Goal: Find specific page/section: Find specific page/section

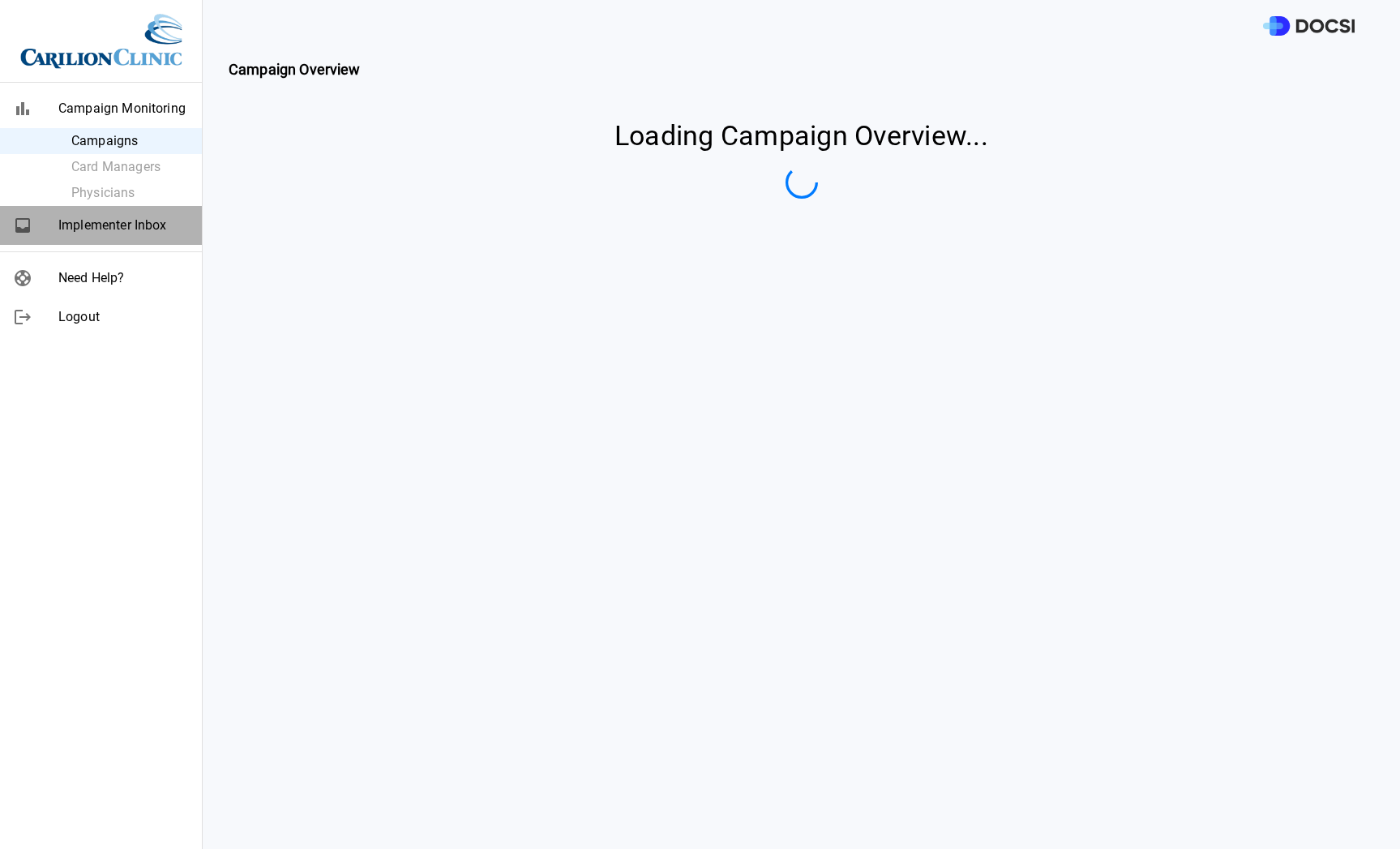
click at [113, 223] on span "Implementer Inbox" at bounding box center [123, 226] width 130 height 20
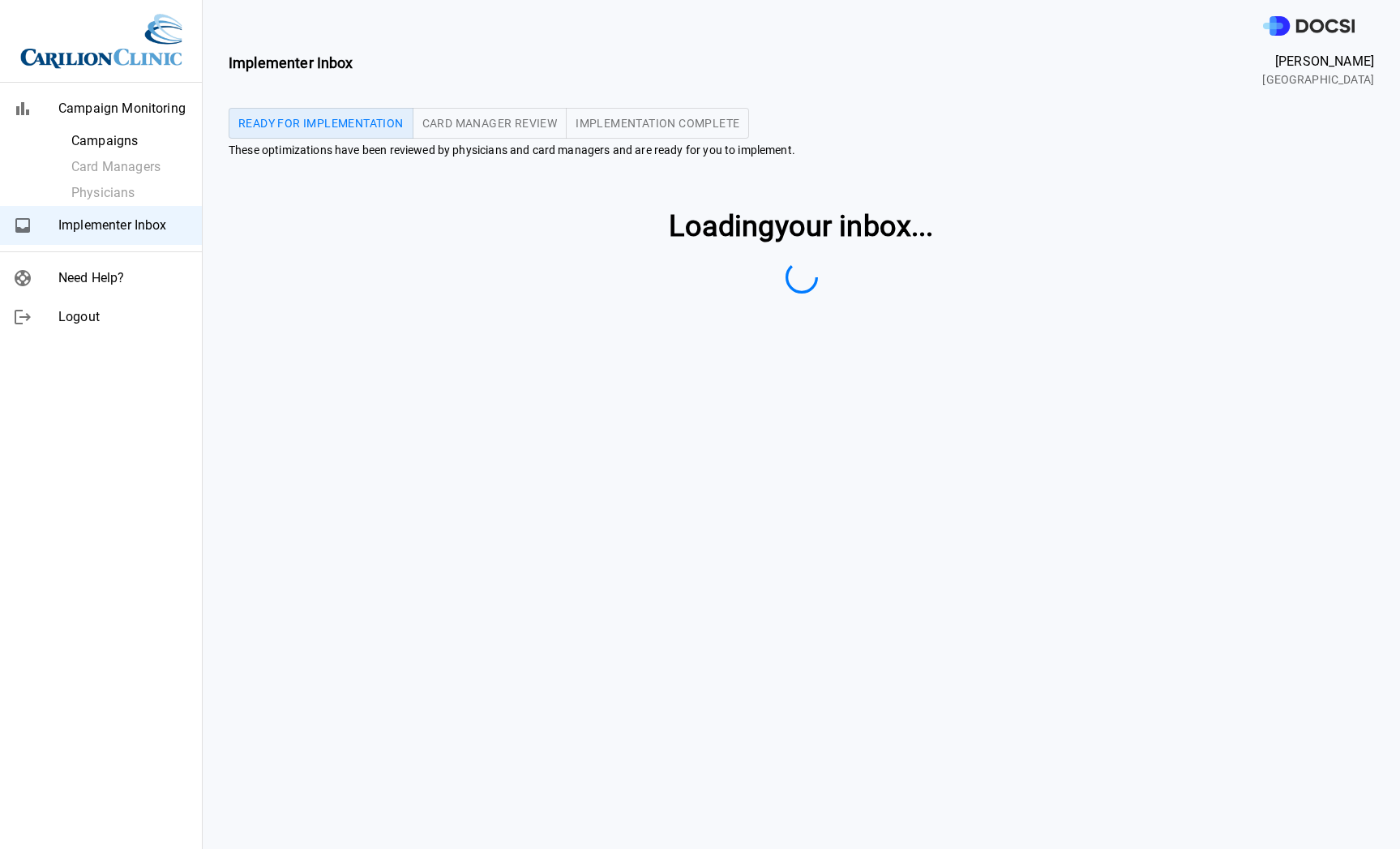
click at [97, 109] on span "Campaign Monitoring" at bounding box center [123, 109] width 130 height 20
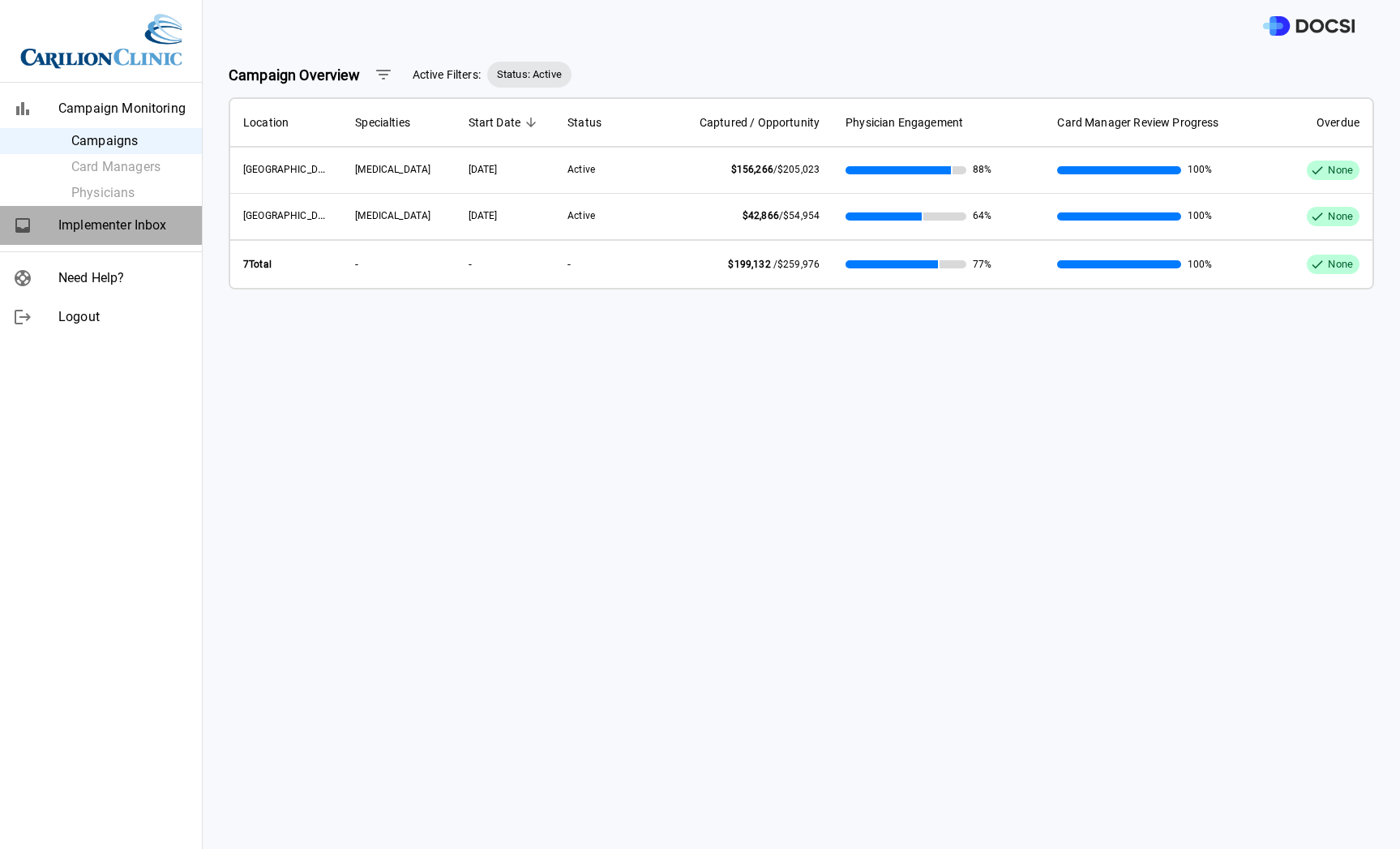
click at [112, 231] on span "Implementer Inbox" at bounding box center [123, 226] width 130 height 20
